Goal: Transaction & Acquisition: Purchase product/service

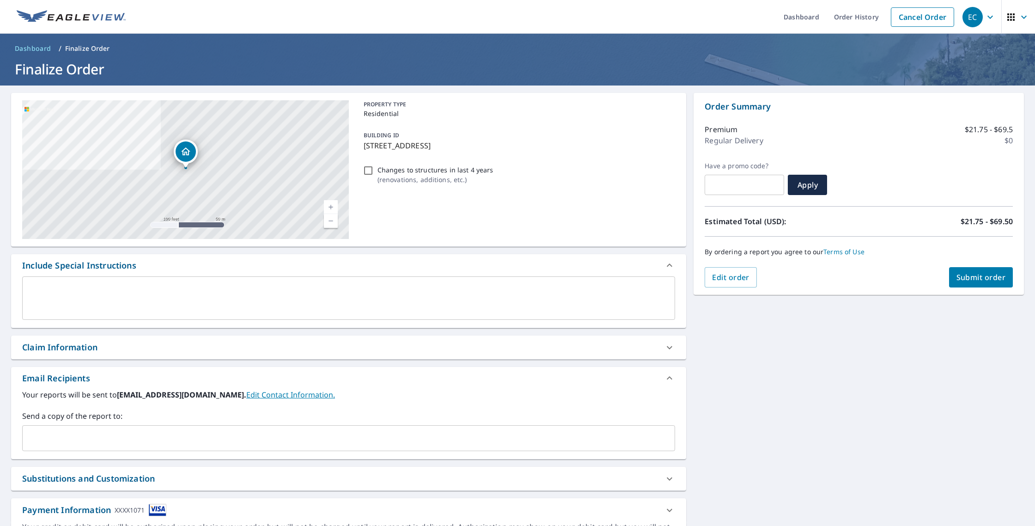
click at [983, 286] on button "Submit order" at bounding box center [981, 277] width 64 height 20
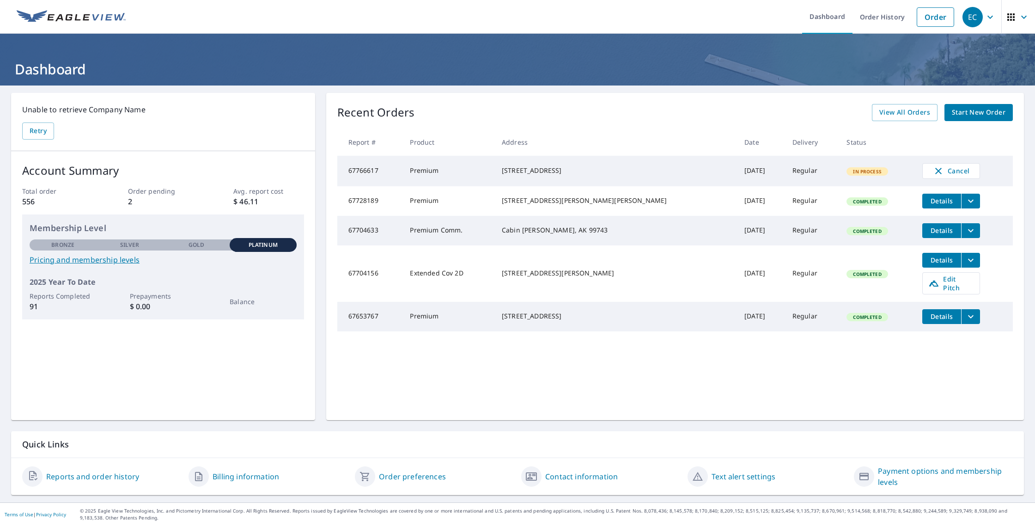
click at [131, 203] on p "2" at bounding box center [163, 201] width 70 height 11
click at [933, 21] on link "Order" at bounding box center [935, 16] width 37 height 19
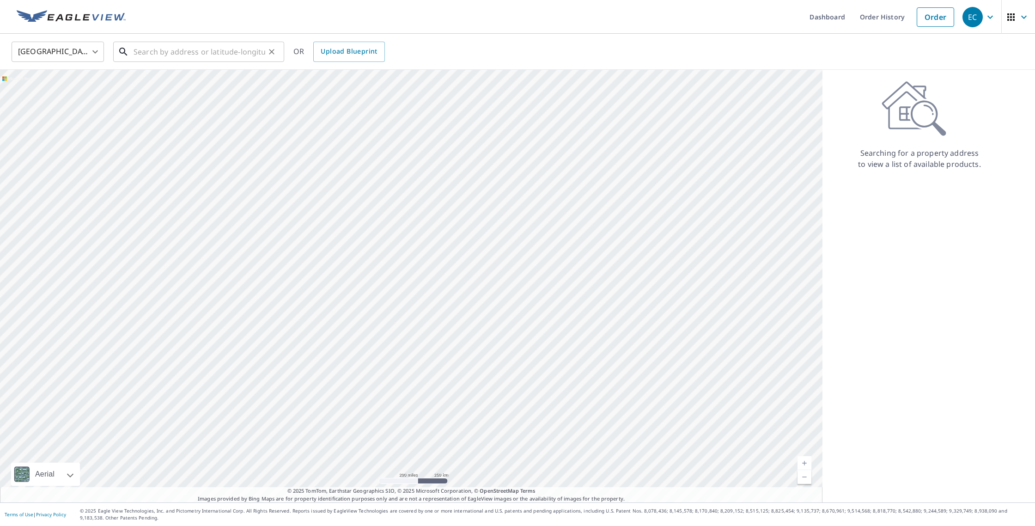
click at [230, 55] on input "text" at bounding box center [200, 52] width 132 height 26
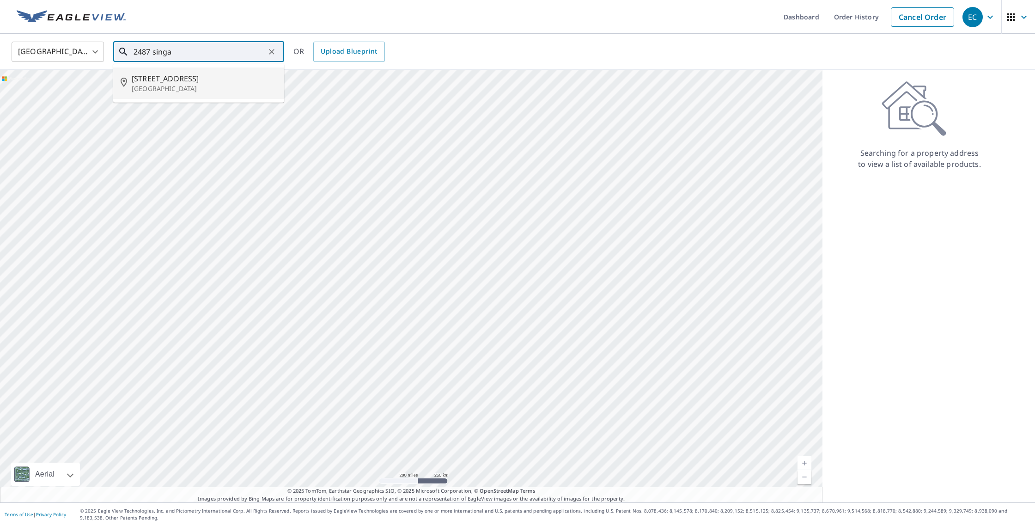
click at [162, 78] on span "[STREET_ADDRESS]" at bounding box center [204, 78] width 145 height 11
type input "[STREET_ADDRESS]"
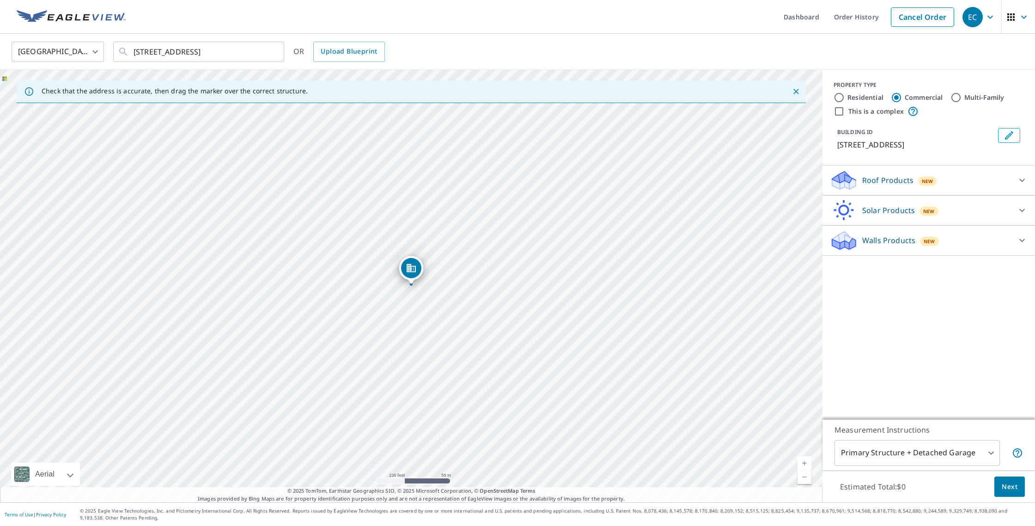
click at [839, 96] on input "Residential" at bounding box center [839, 97] width 11 height 11
radio input "true"
click at [847, 207] on icon at bounding box center [842, 208] width 20 height 12
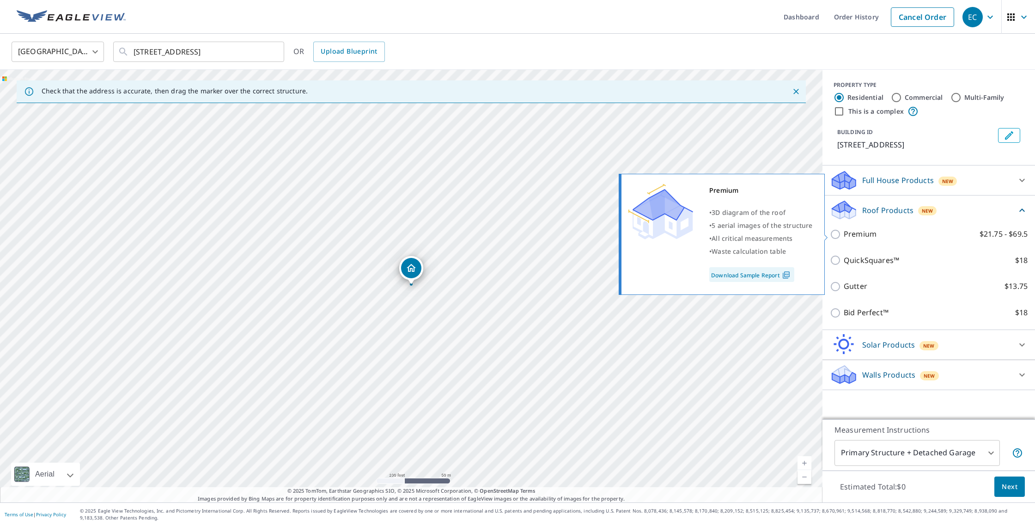
drag, startPoint x: 836, startPoint y: 235, endPoint x: 842, endPoint y: 238, distance: 6.6
click at [836, 235] on input "Premium $21.75 - $69.5" at bounding box center [837, 234] width 14 height 11
checkbox input "true"
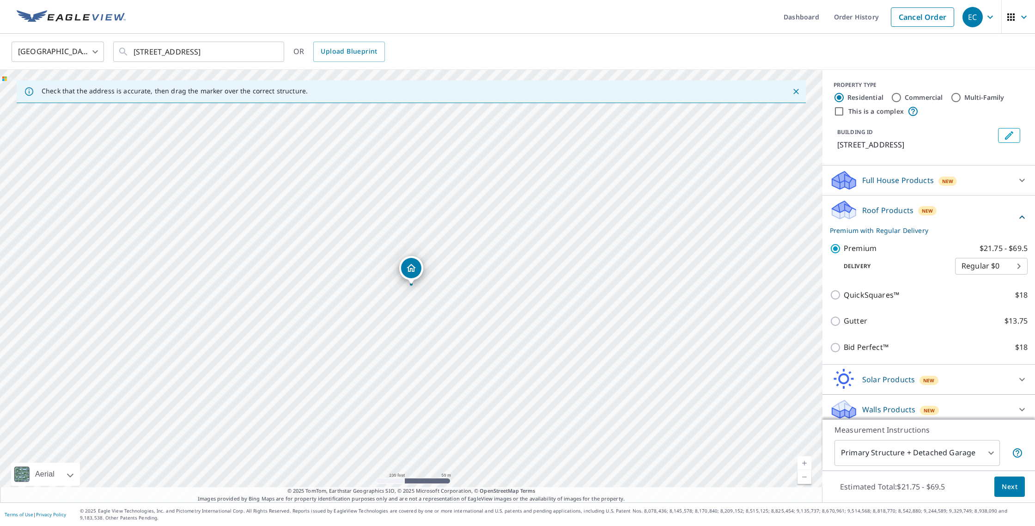
click at [993, 452] on body "EC EC Dashboard Order History Cancel Order EC [GEOGRAPHIC_DATA] [GEOGRAPHIC_DAT…" at bounding box center [517, 263] width 1035 height 526
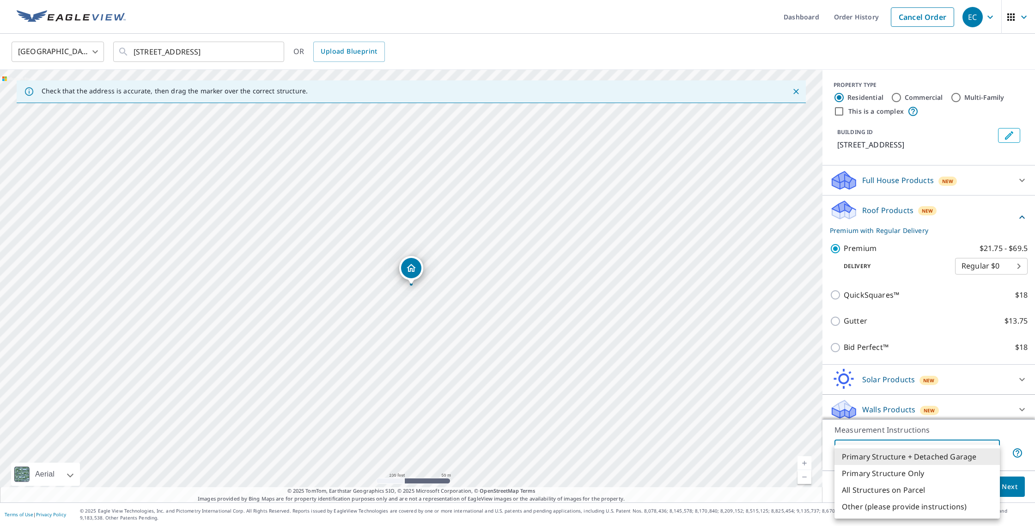
click at [945, 472] on li "Primary Structure Only" at bounding box center [917, 473] width 165 height 17
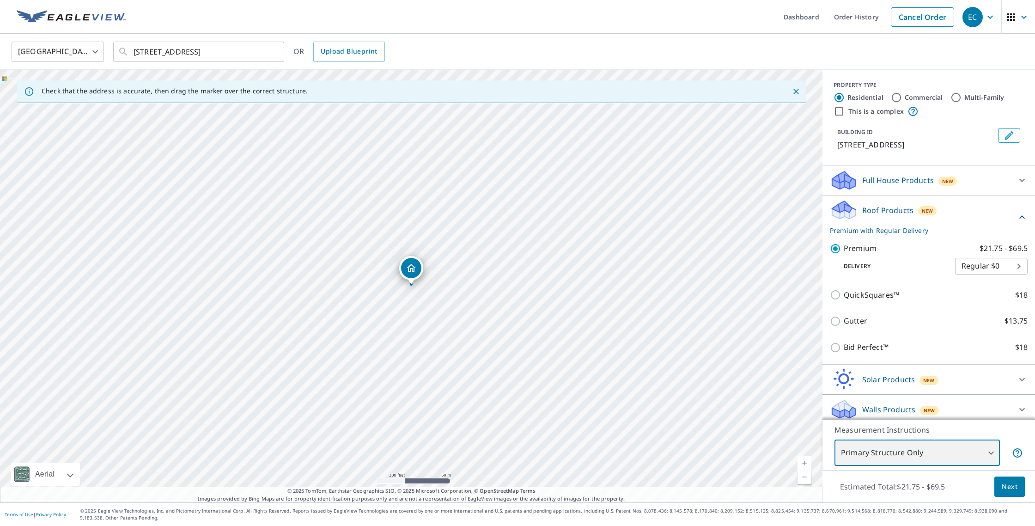
type input "2"
click at [1004, 486] on span "Next" at bounding box center [1010, 487] width 16 height 12
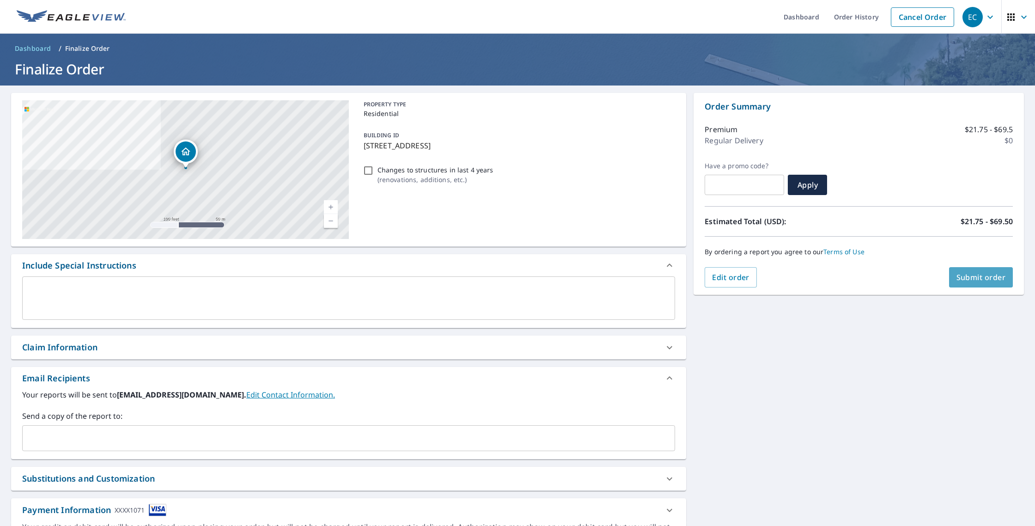
click at [990, 279] on span "Submit order" at bounding box center [981, 277] width 49 height 10
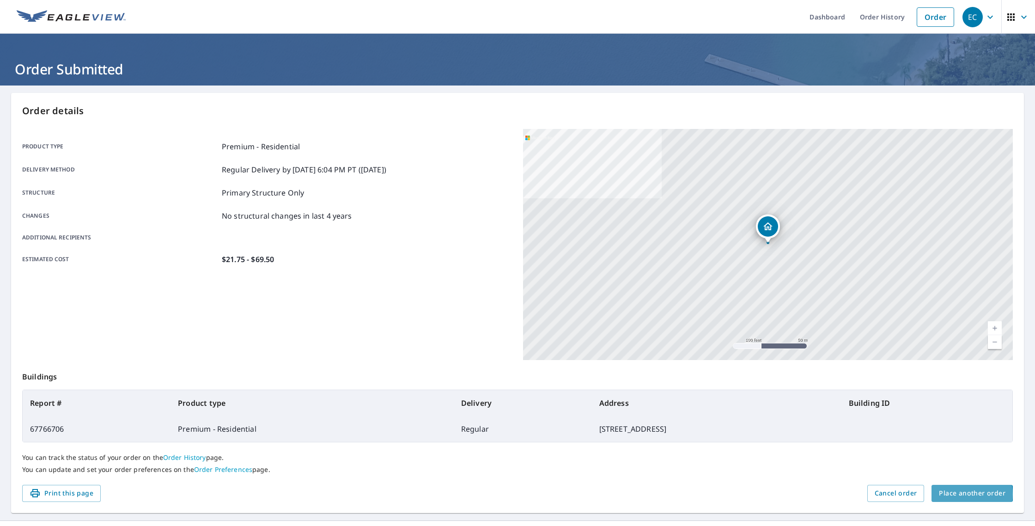
click at [971, 494] on span "Place another order" at bounding box center [972, 494] width 67 height 12
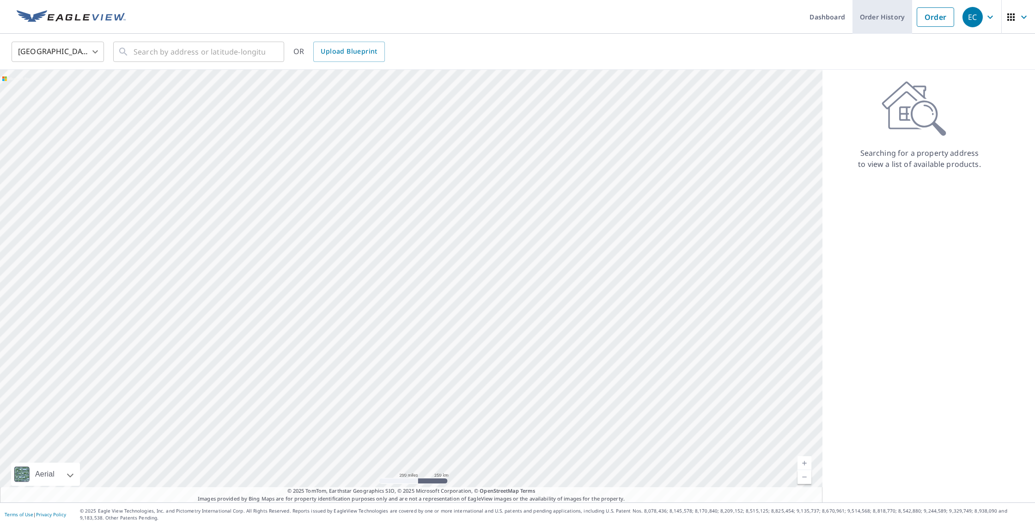
click at [892, 19] on link "Order History" at bounding box center [883, 17] width 60 height 34
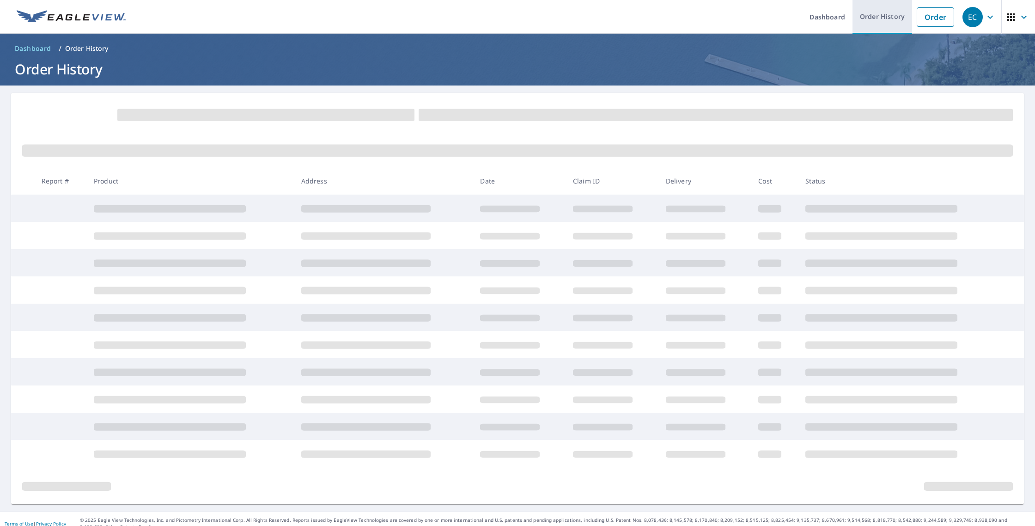
click at [877, 22] on link "Order History" at bounding box center [883, 17] width 60 height 34
click at [825, 23] on link "Dashboard" at bounding box center [827, 17] width 50 height 34
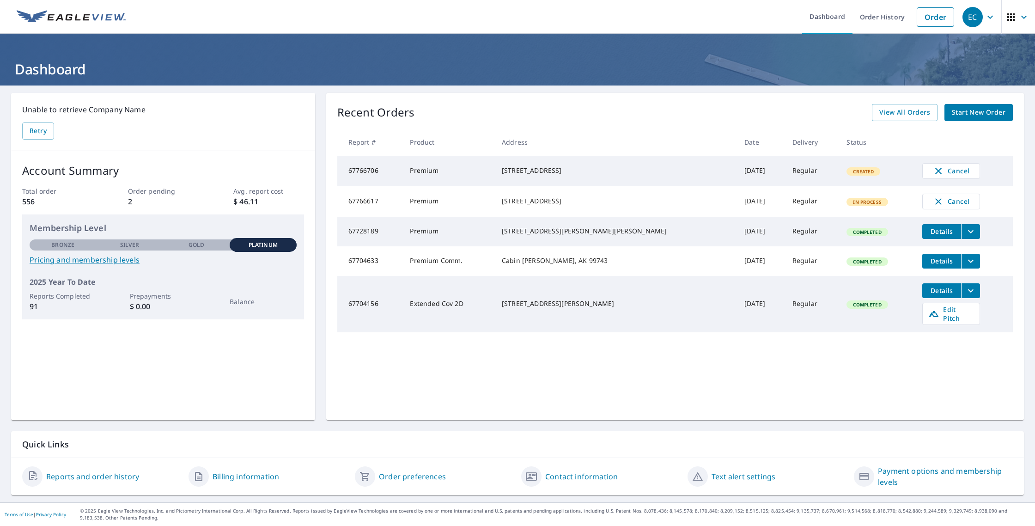
click at [105, 479] on link "Reports and order history" at bounding box center [92, 476] width 93 height 11
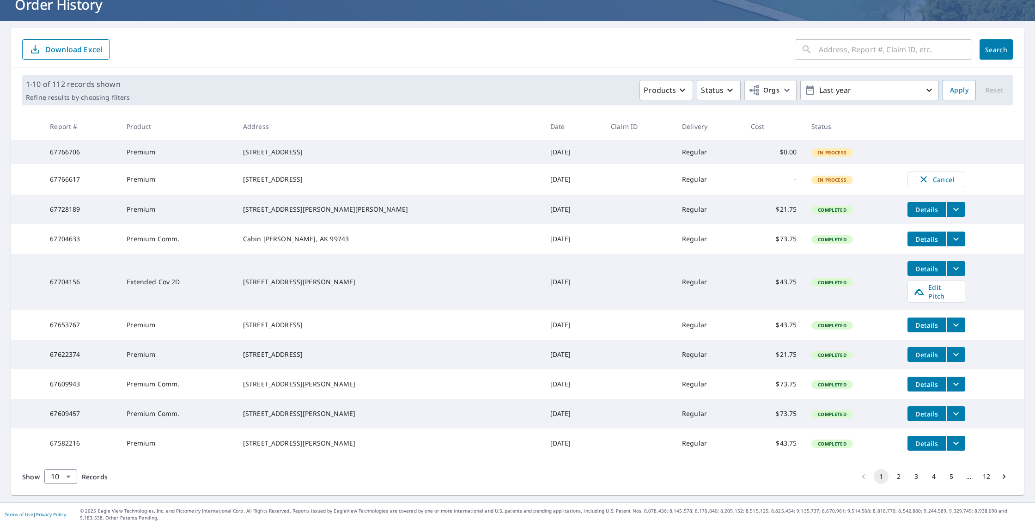
scroll to position [96, 0]
click at [69, 476] on body "EC EC Dashboard Order History Order EC Dashboard / Order History Order History …" at bounding box center [517, 263] width 1035 height 526
click at [67, 508] on li "100" at bounding box center [60, 506] width 33 height 17
